Goal: Task Accomplishment & Management: Use online tool/utility

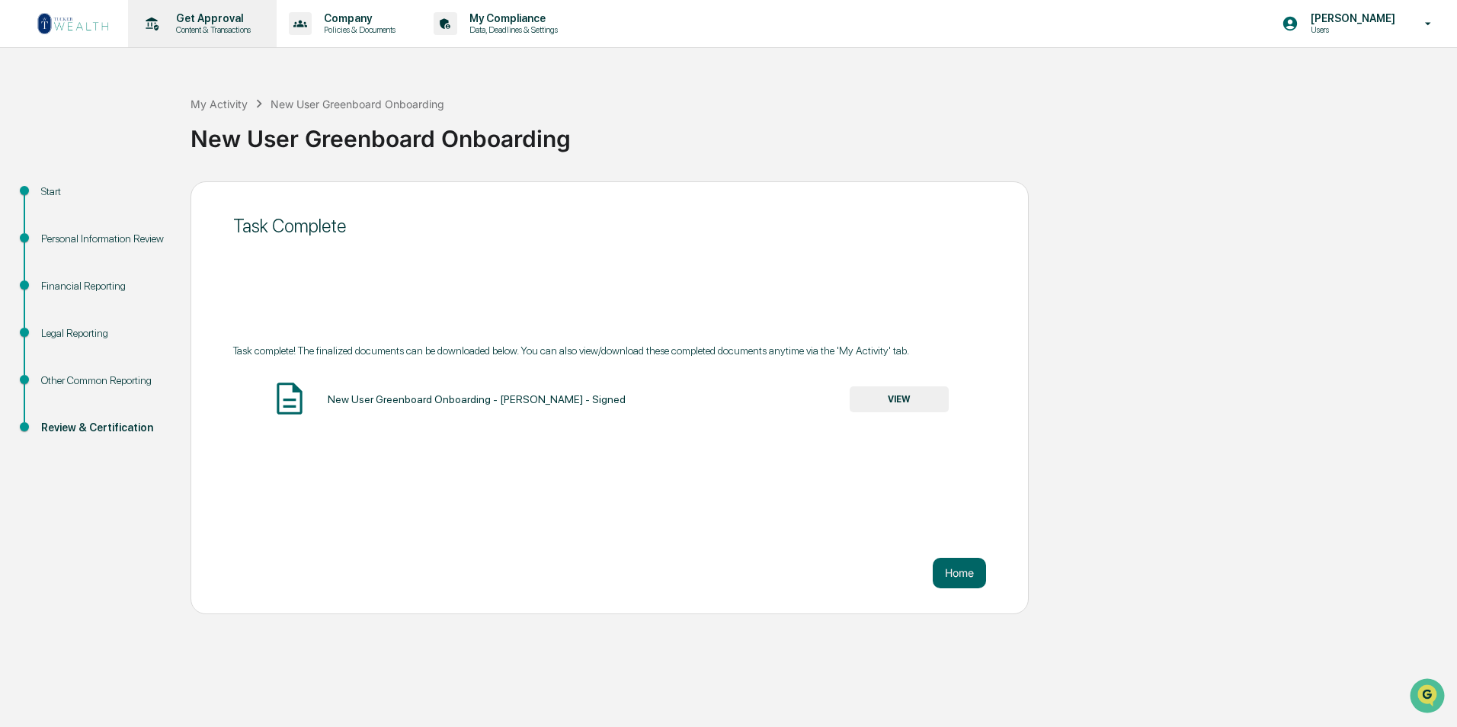
click at [206, 25] on p "Content & Transactions" at bounding box center [211, 29] width 94 height 11
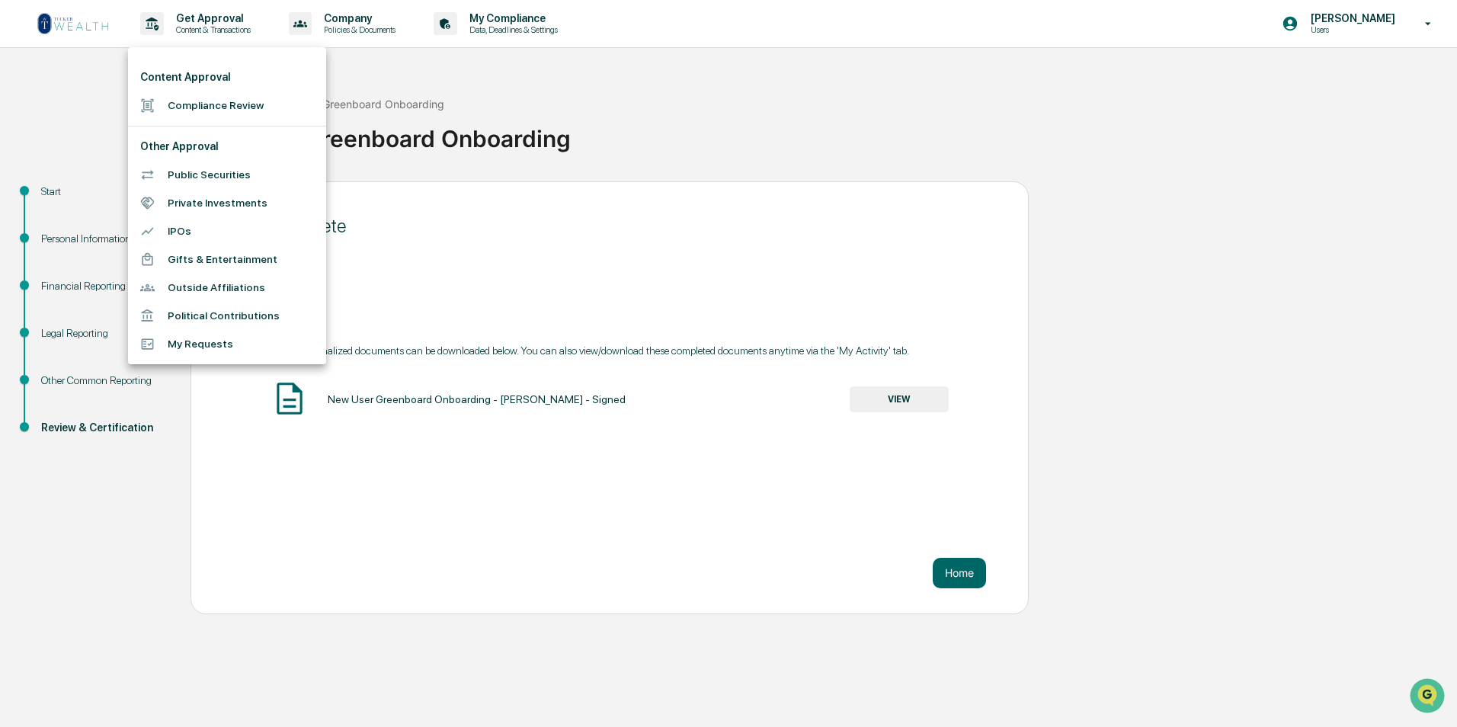
click at [435, 196] on div at bounding box center [728, 363] width 1457 height 727
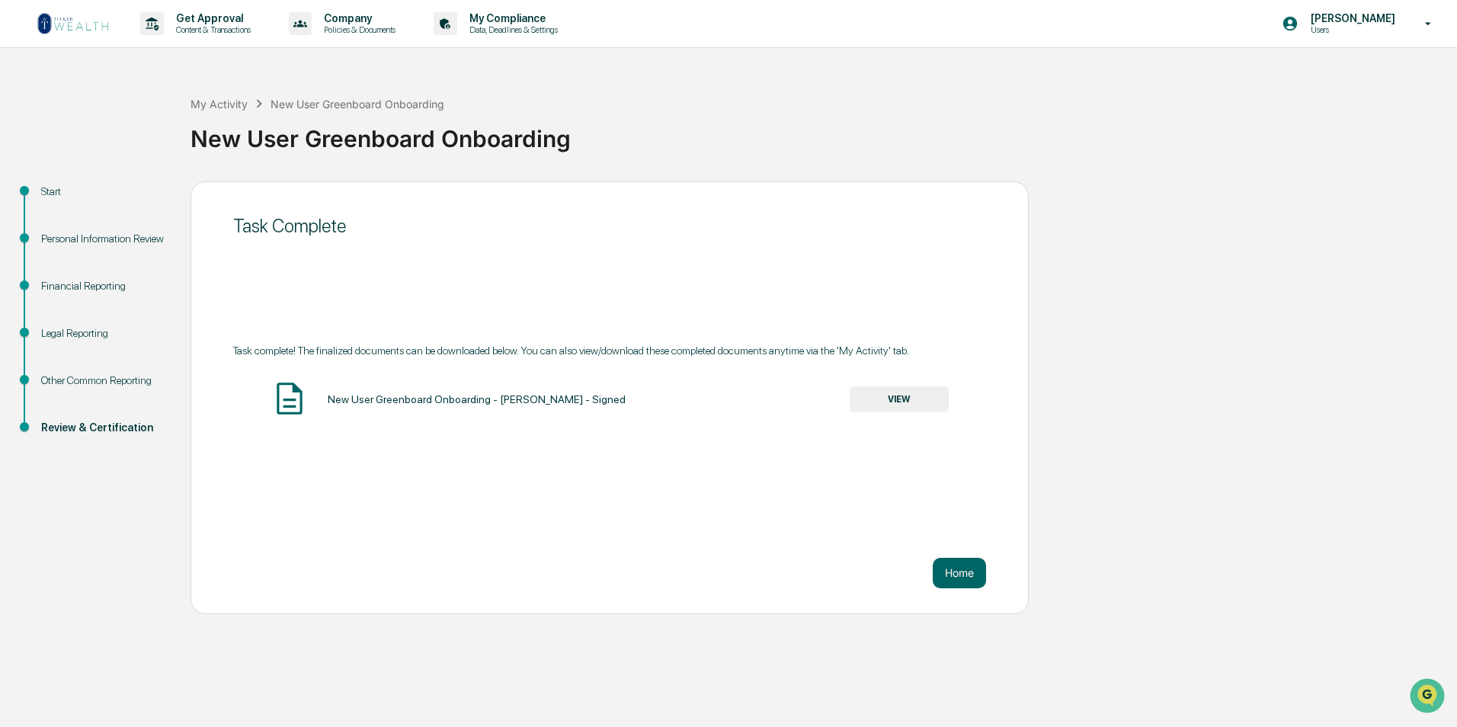
click at [440, 403] on div "New User Greenboard Onboarding - [PERSON_NAME] - Signed" at bounding box center [477, 399] width 298 height 12
click at [91, 18] on img at bounding box center [73, 23] width 73 height 24
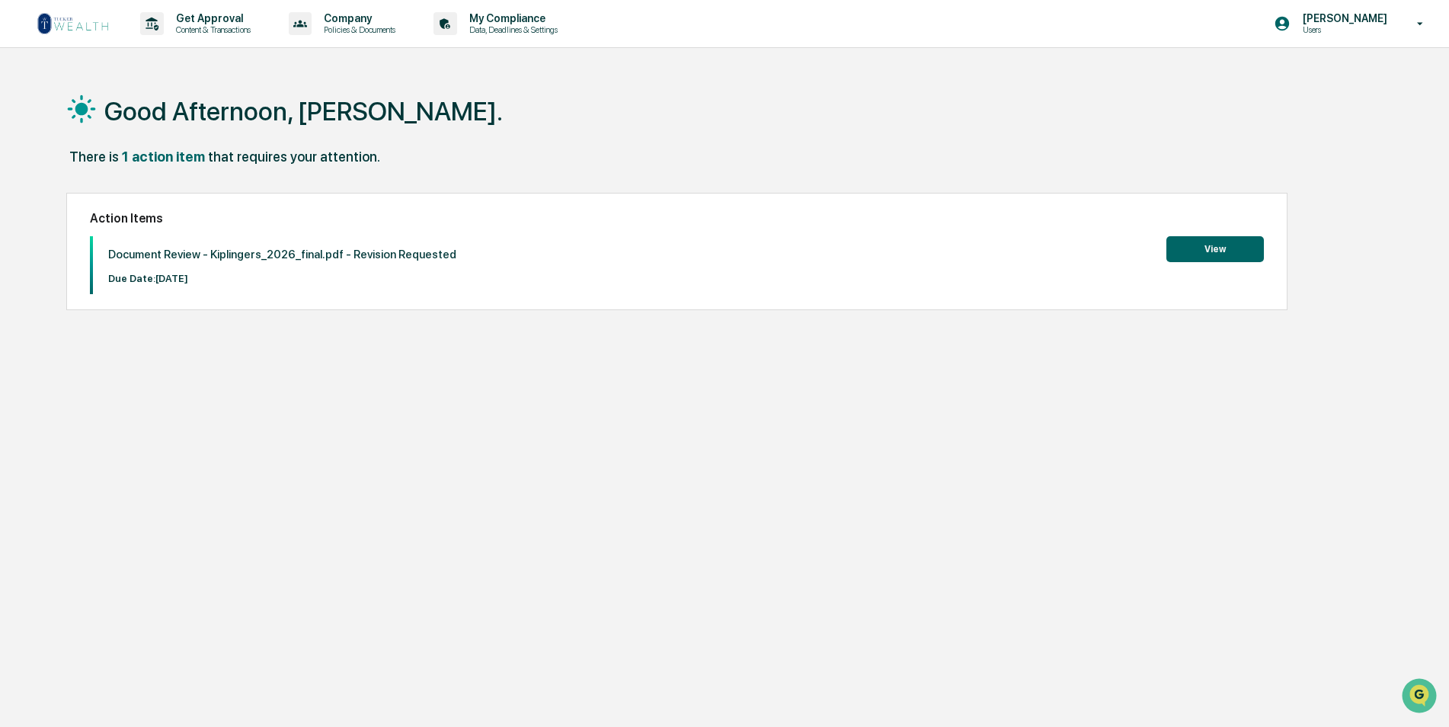
click at [1238, 245] on button "View" at bounding box center [1216, 249] width 98 height 26
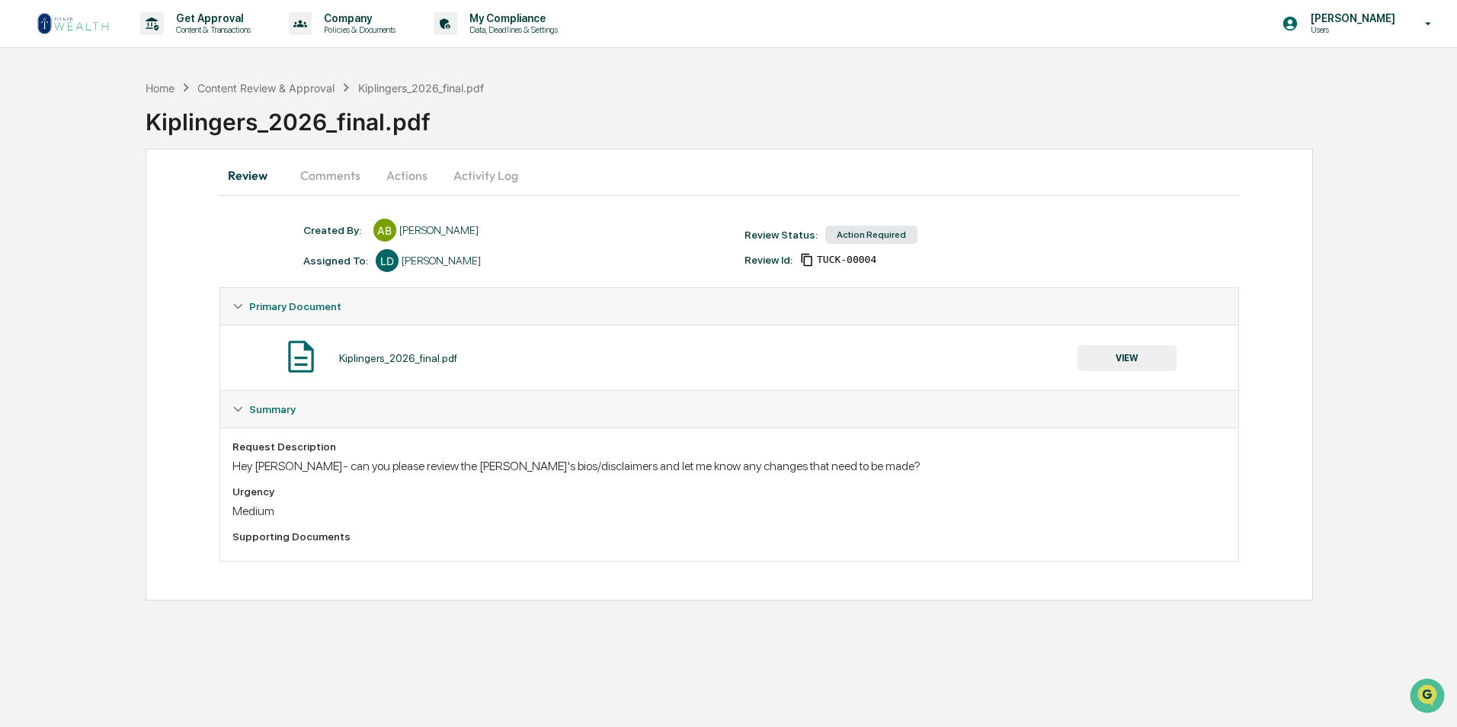
click at [1116, 358] on button "VIEW" at bounding box center [1126, 358] width 99 height 26
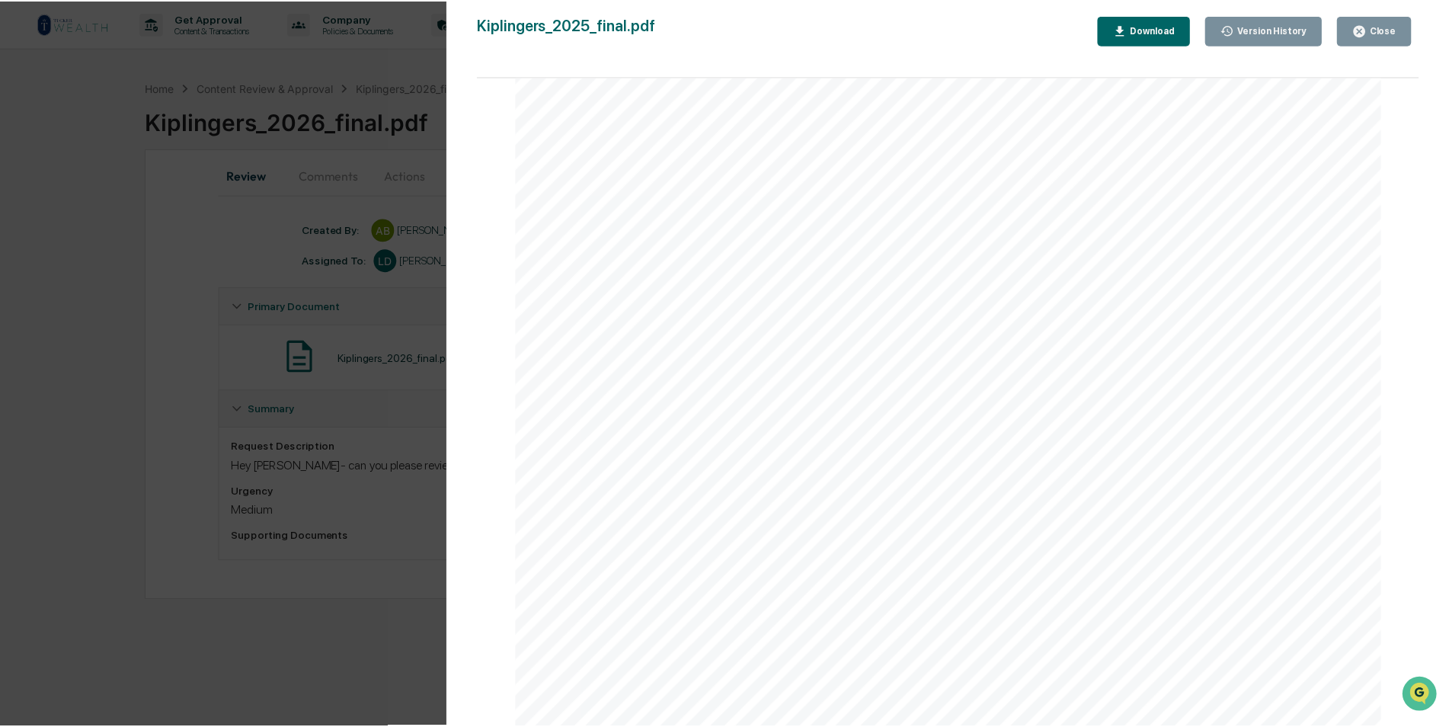
scroll to position [533, 0]
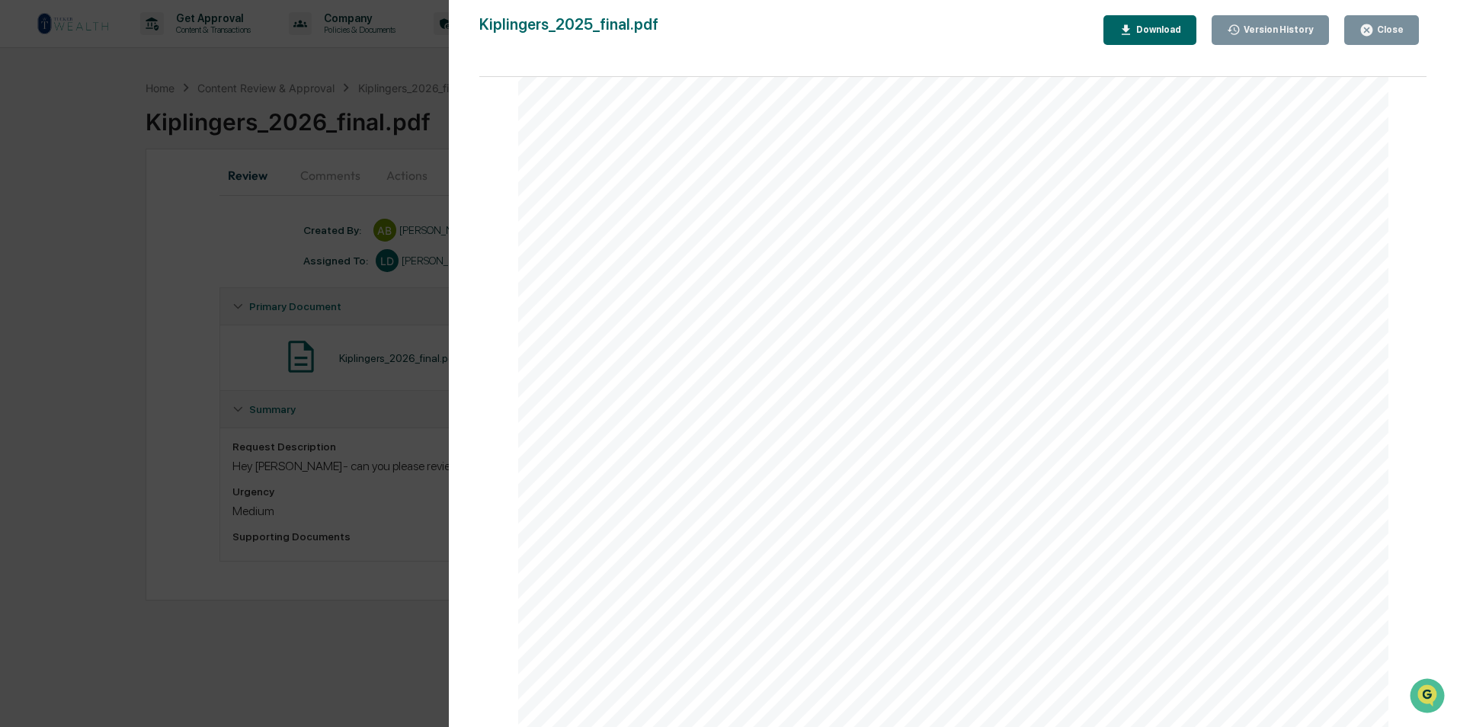
click at [159, 287] on div "Version History [DATE] 03:42 PM [PERSON_NAME] Kiplingers_2025_final.pdf Close V…" at bounding box center [728, 363] width 1457 height 727
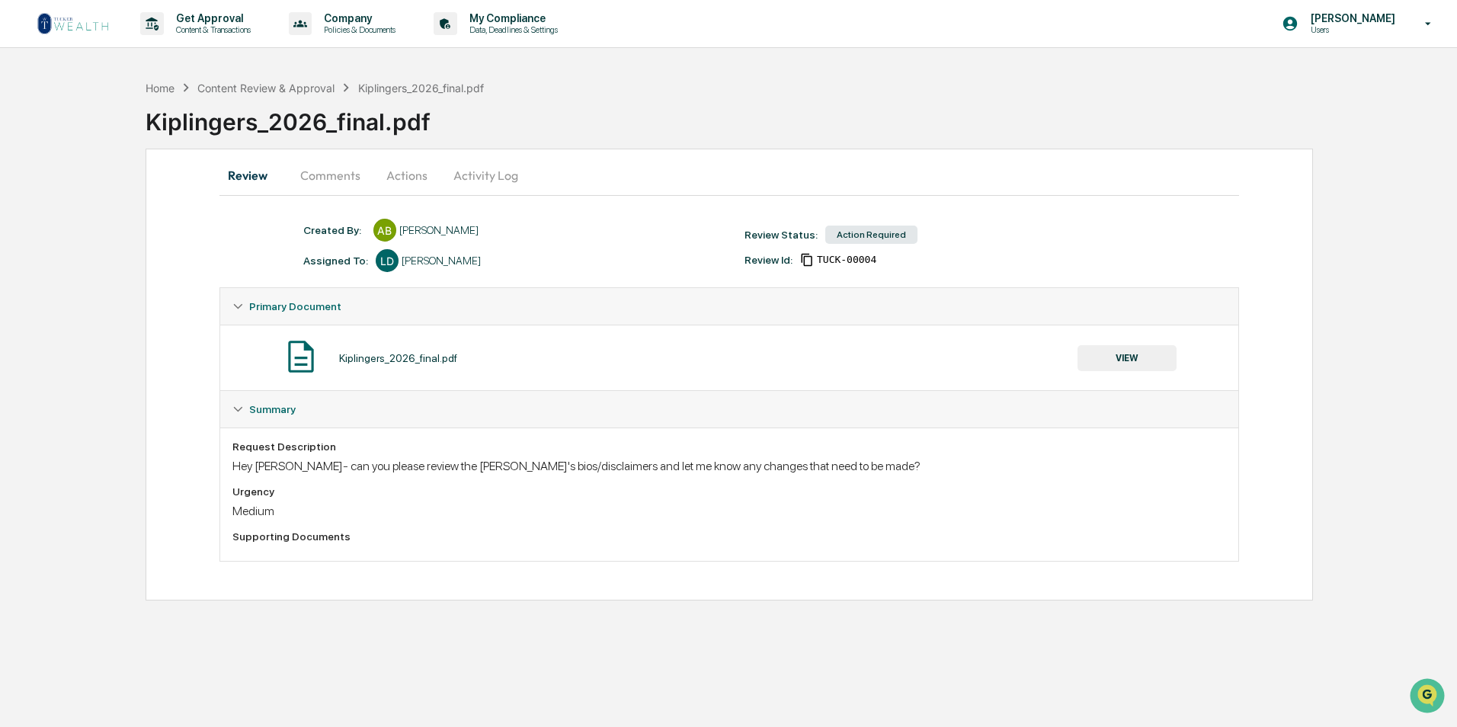
click at [480, 176] on button "Activity Log" at bounding box center [485, 175] width 89 height 37
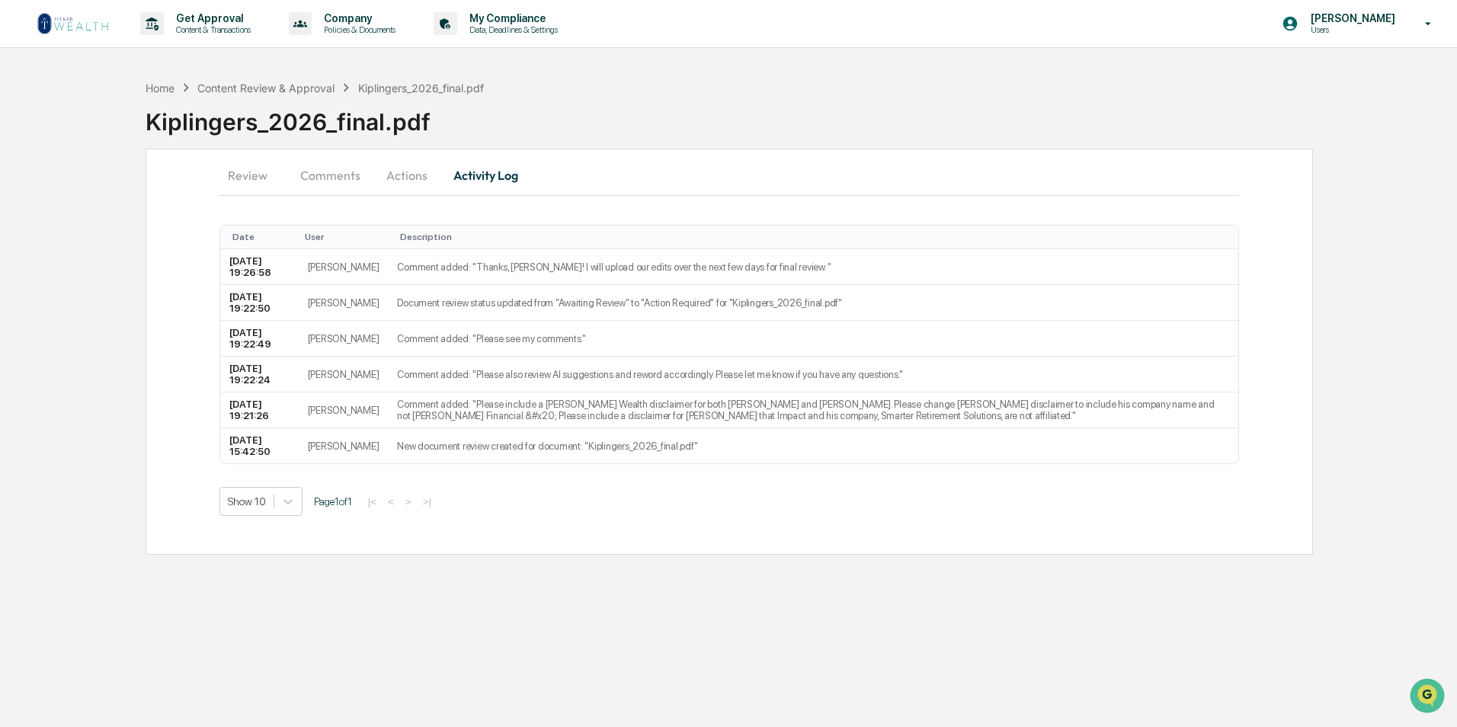
click at [406, 174] on button "Actions" at bounding box center [407, 175] width 69 height 37
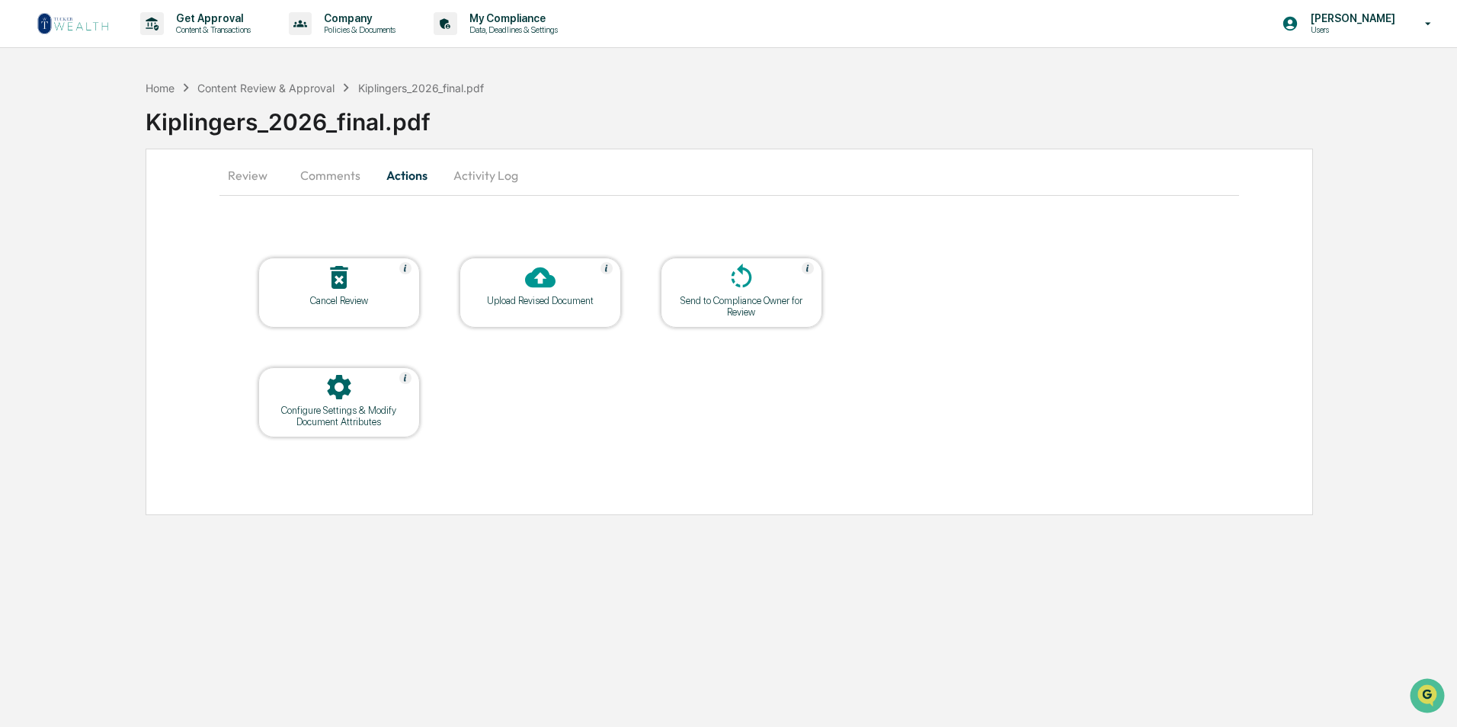
click at [562, 311] on div "Upload Revised Document" at bounding box center [540, 293] width 162 height 70
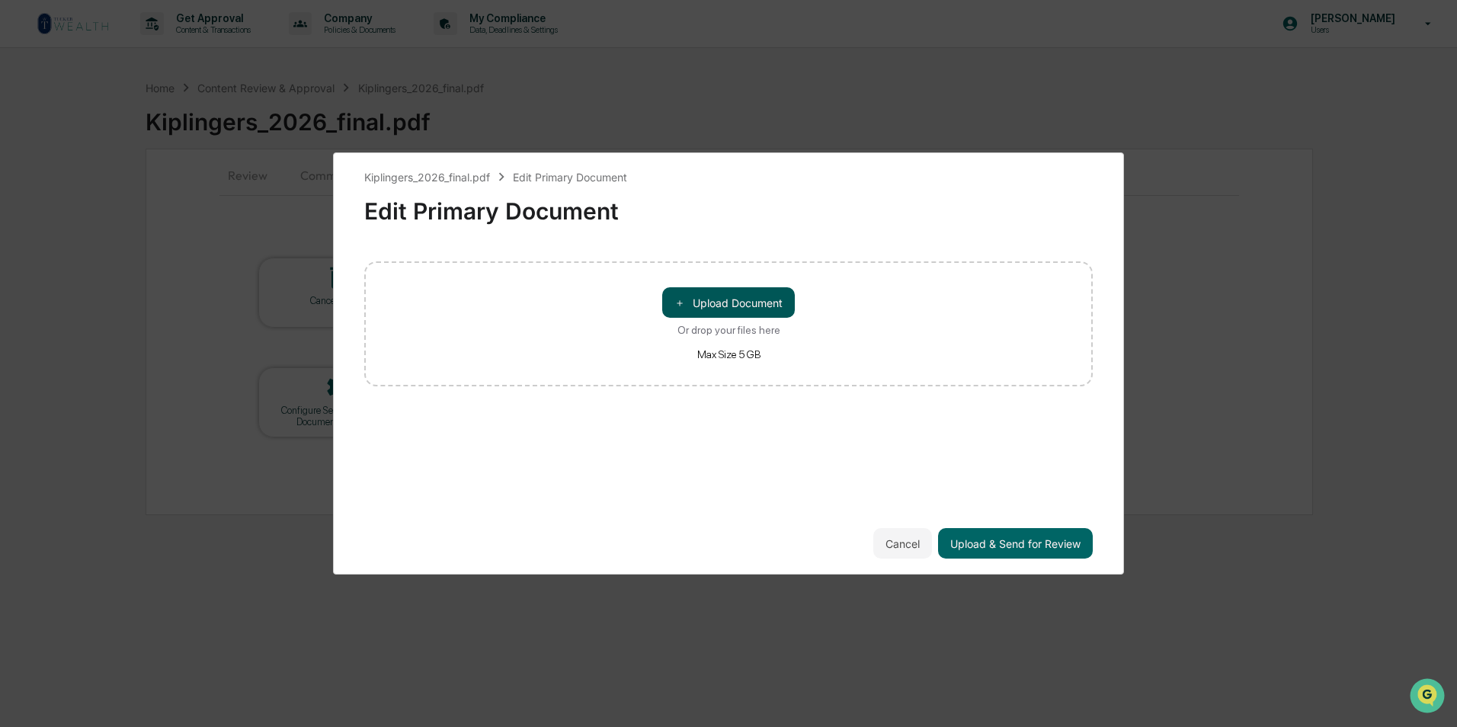
click at [718, 304] on button "＋ Upload Document" at bounding box center [728, 302] width 133 height 30
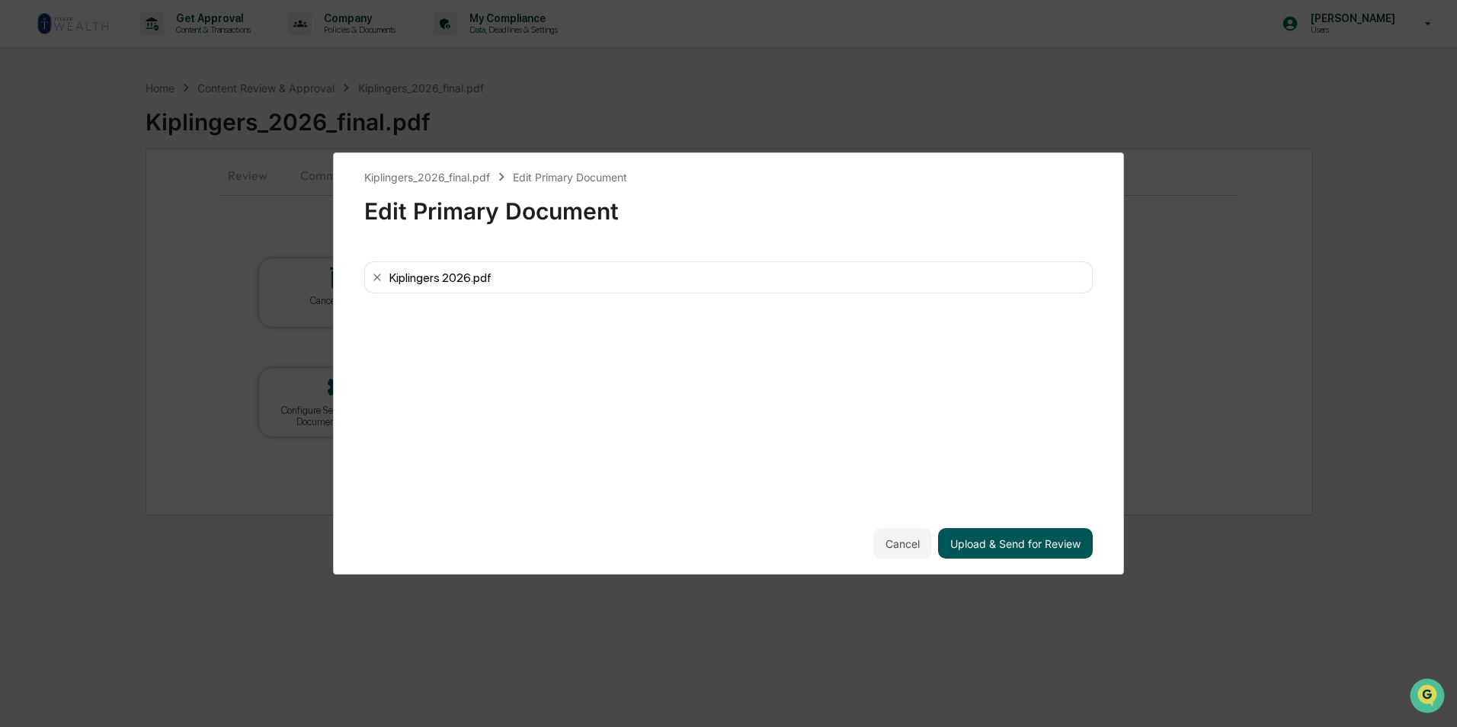
click at [972, 543] on button "Upload & Send for Review" at bounding box center [1015, 543] width 155 height 30
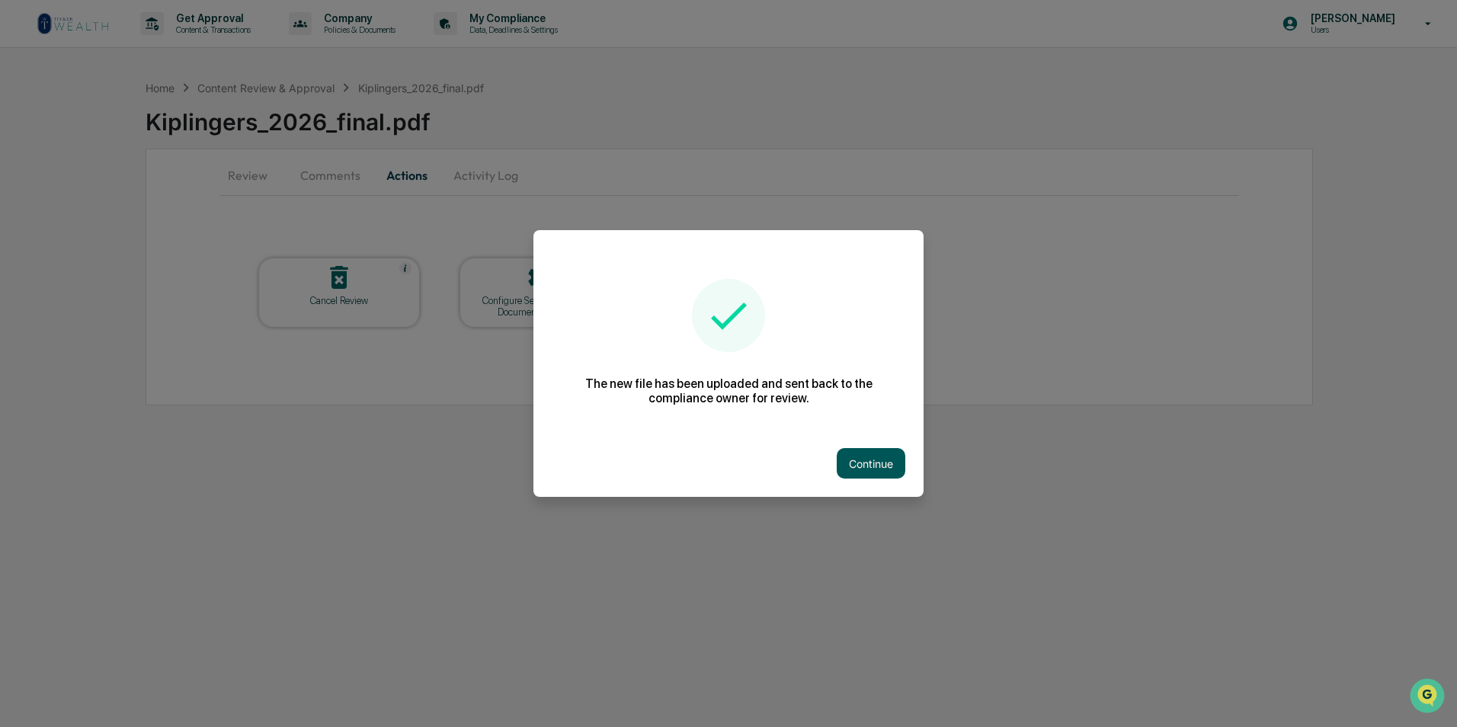
click at [866, 465] on button "Continue" at bounding box center [871, 463] width 69 height 30
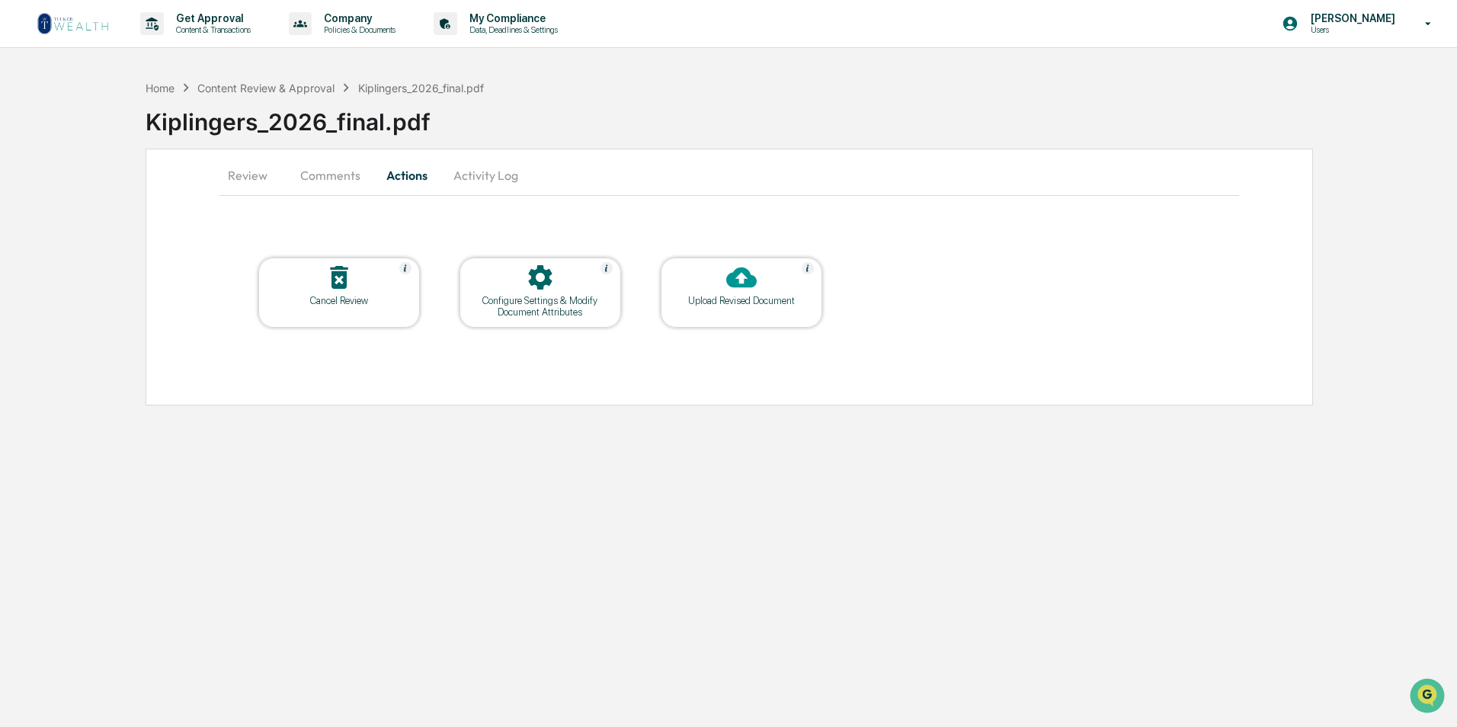
click at [350, 174] on button "Comments" at bounding box center [330, 175] width 85 height 37
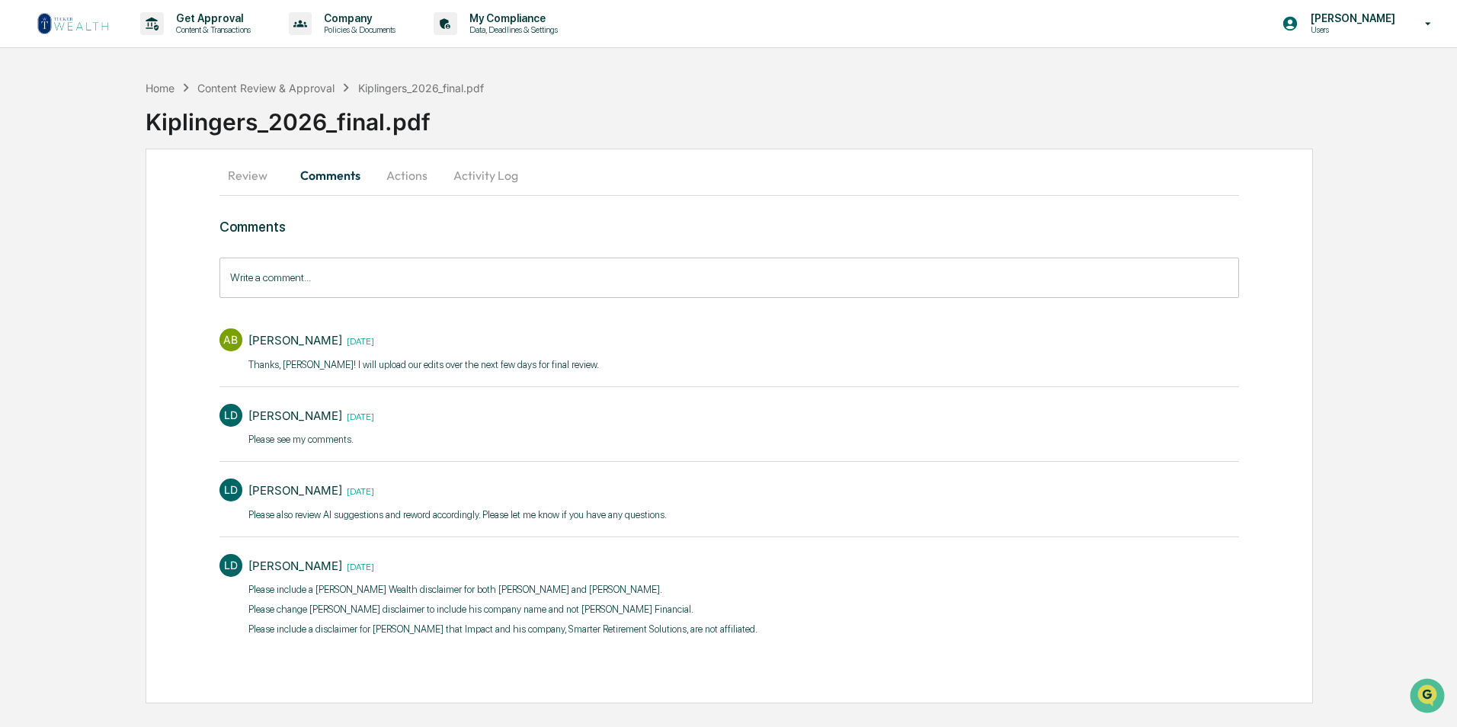
click at [325, 287] on input "Write a comment..." at bounding box center [729, 278] width 1020 height 40
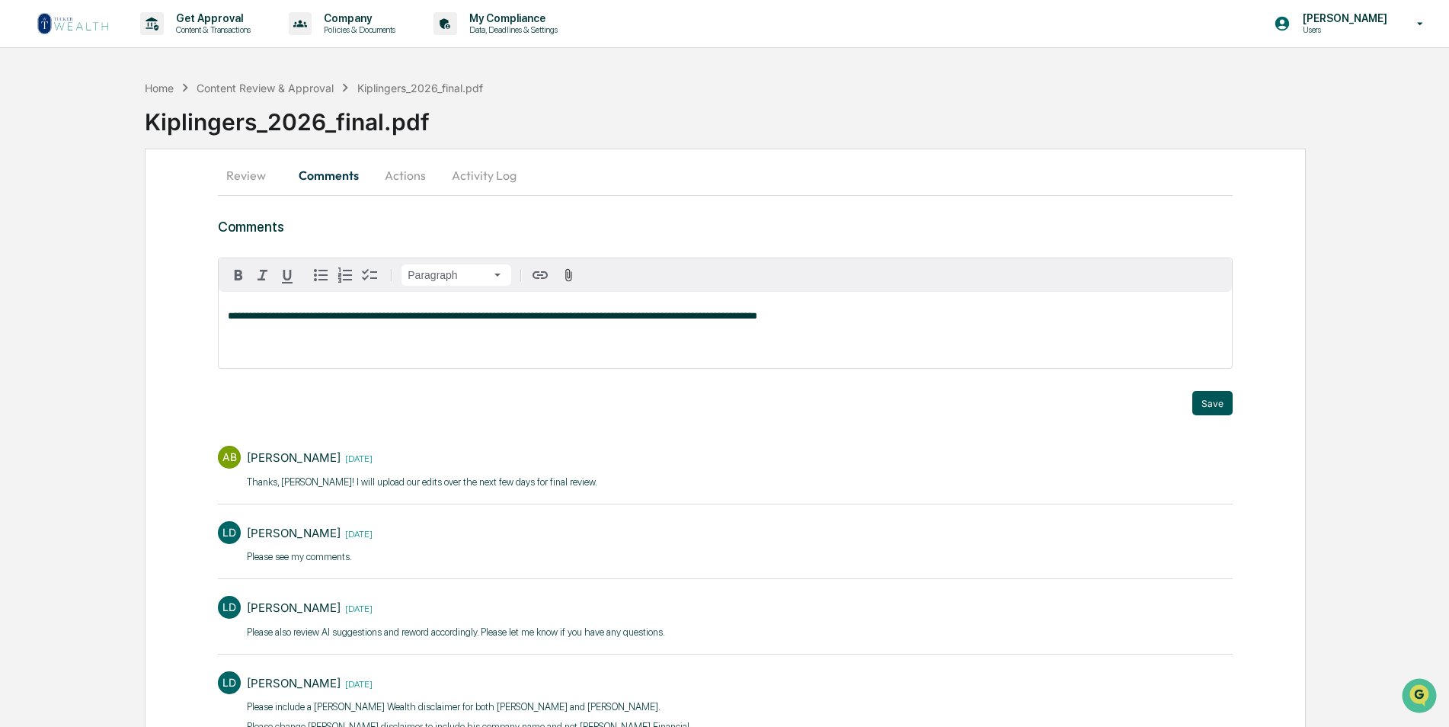
click at [1214, 400] on button "Save" at bounding box center [1212, 403] width 40 height 24
